Goal: Register for event/course

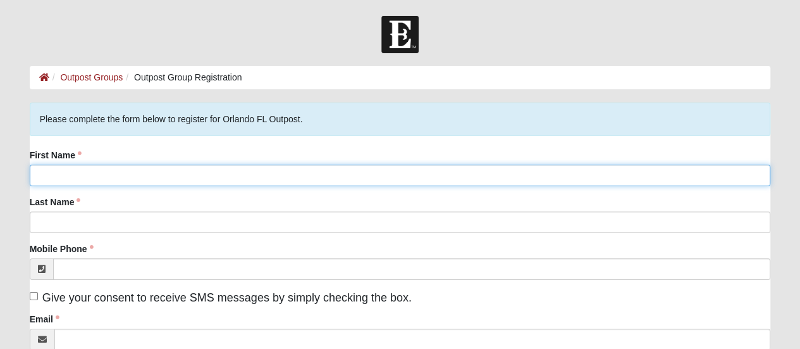
drag, startPoint x: 75, startPoint y: 180, endPoint x: 89, endPoint y: 178, distance: 13.5
click at [75, 180] on input "First Name" at bounding box center [400, 175] width 741 height 22
type input "[PERSON_NAME]"
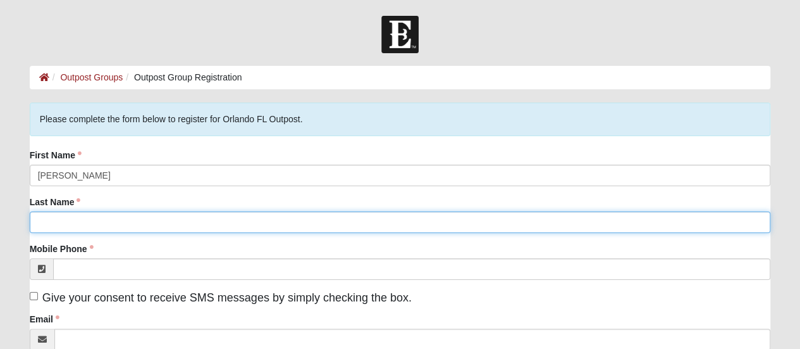
type input "[PERSON_NAME]"
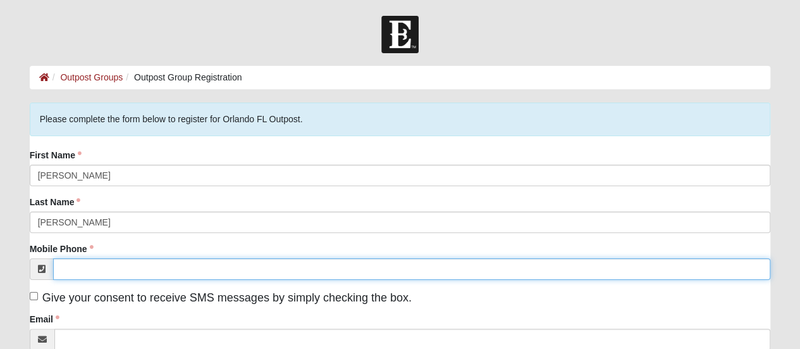
type input "[PHONE_NUMBER]"
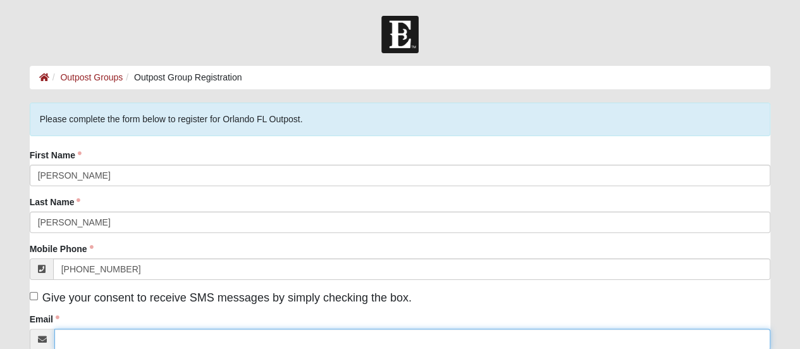
type input "[PERSON_NAME][EMAIL_ADDRESS][PERSON_NAME][DOMAIN_NAME]"
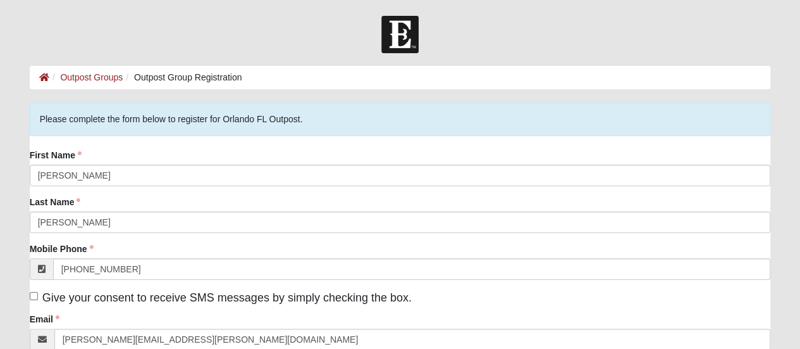
type input "1371 Corte Nueva"
type input "[GEOGRAPHIC_DATA]"
type input "32708"
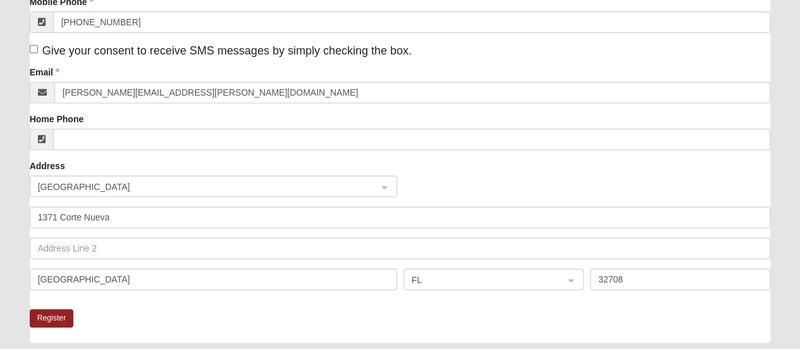
scroll to position [274, 0]
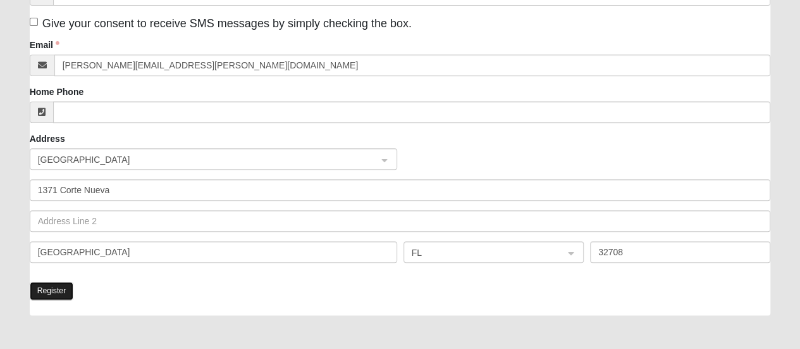
click at [39, 288] on button "Register" at bounding box center [52, 290] width 44 height 18
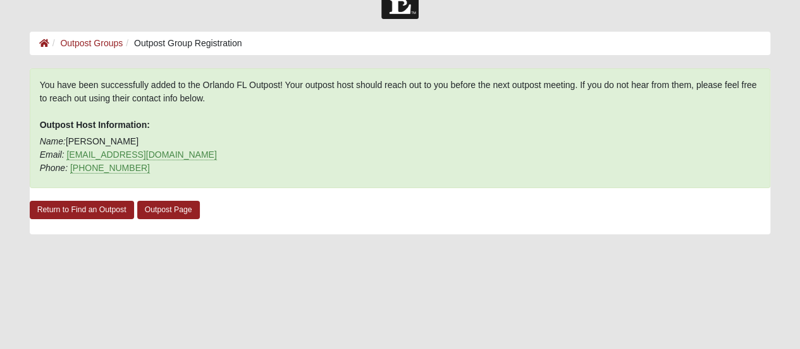
scroll to position [34, 0]
